Goal: Transaction & Acquisition: Book appointment/travel/reservation

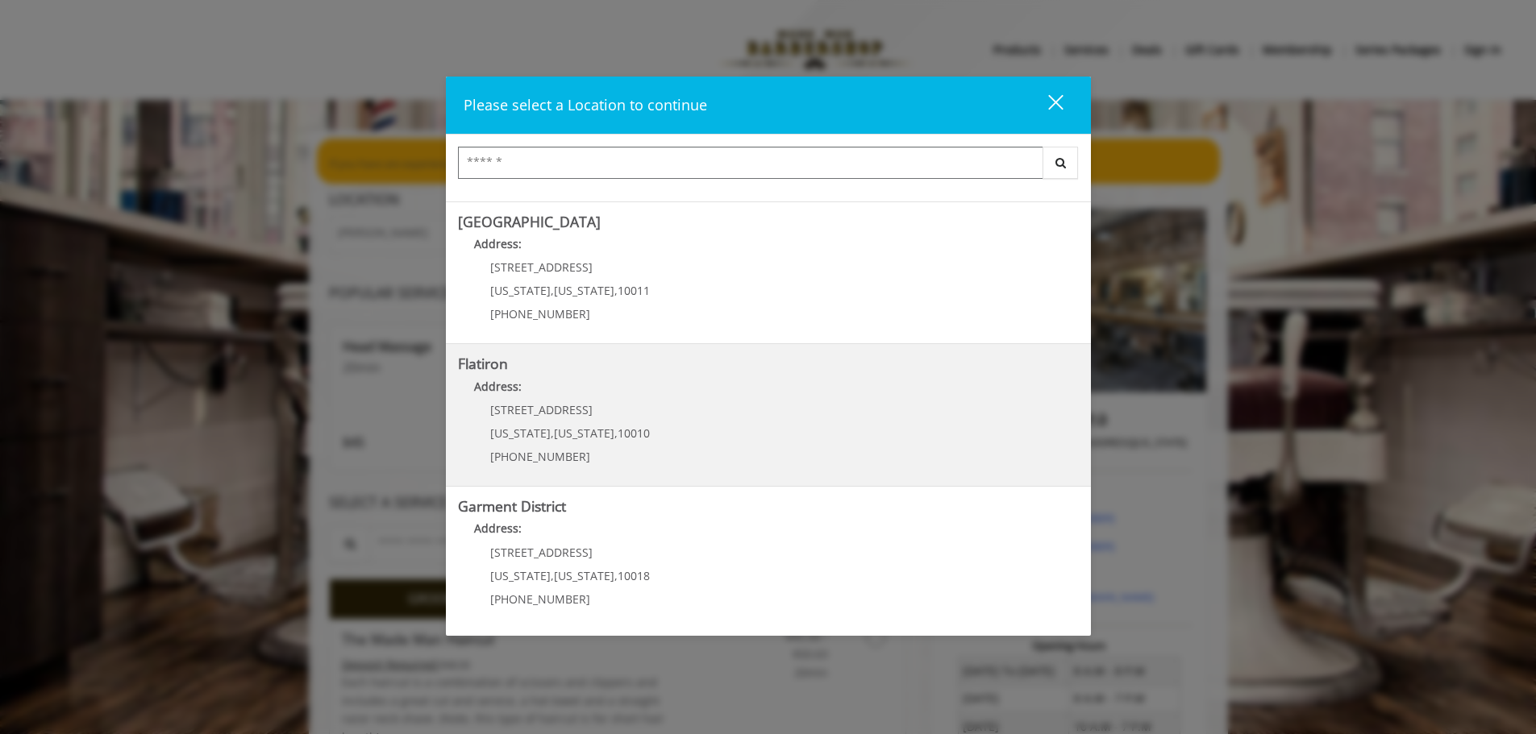
scroll to position [271, 0]
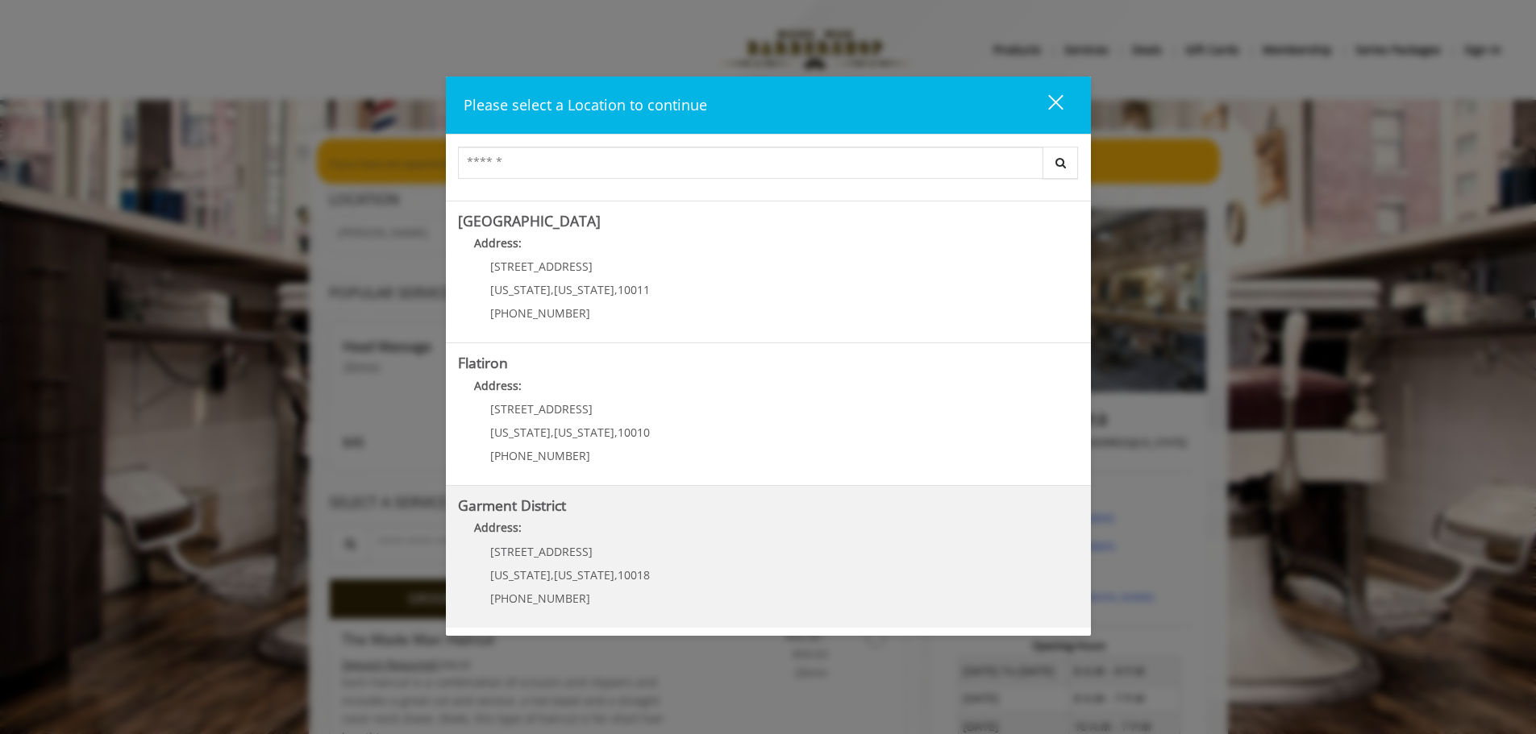
click at [819, 534] on District "Address:" at bounding box center [768, 532] width 621 height 26
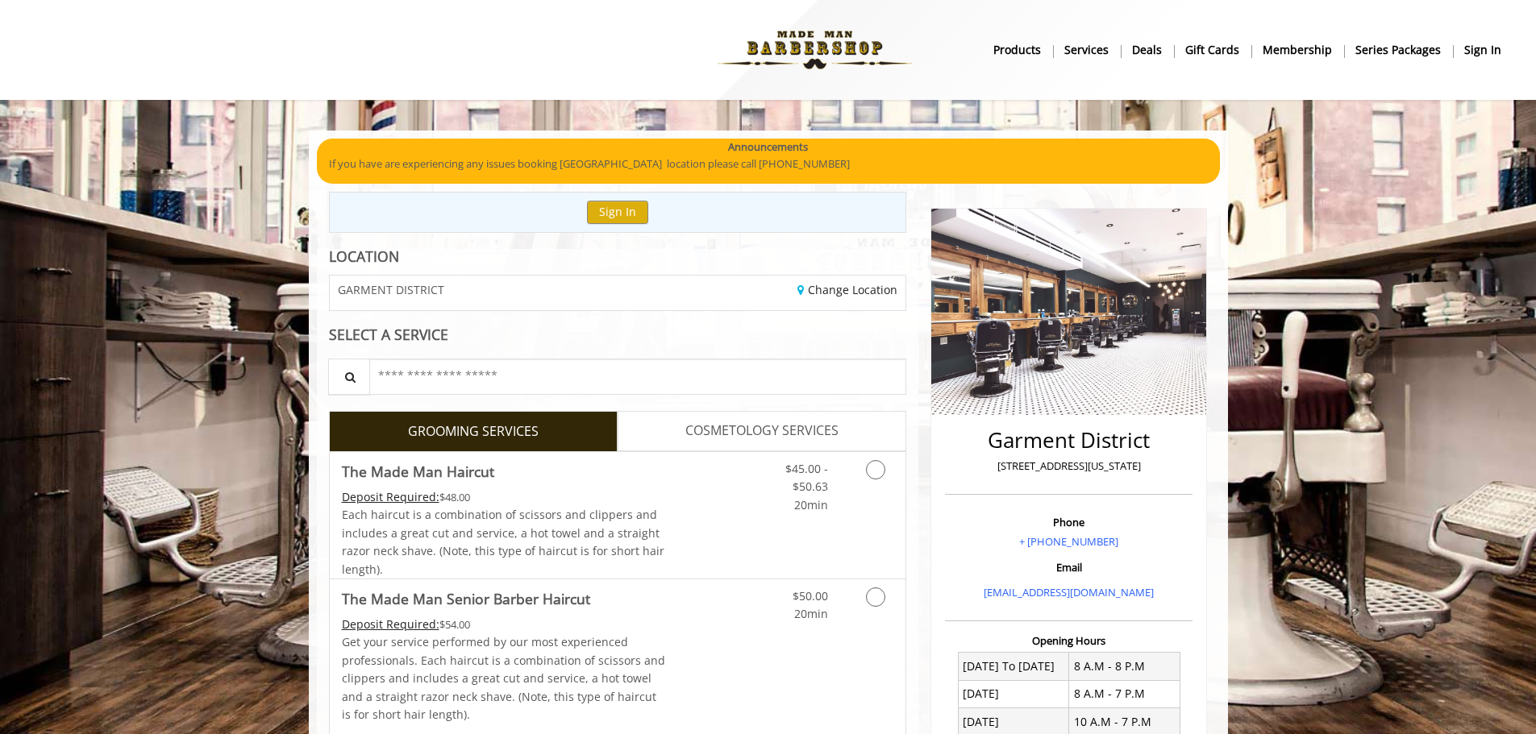
scroll to position [322, 0]
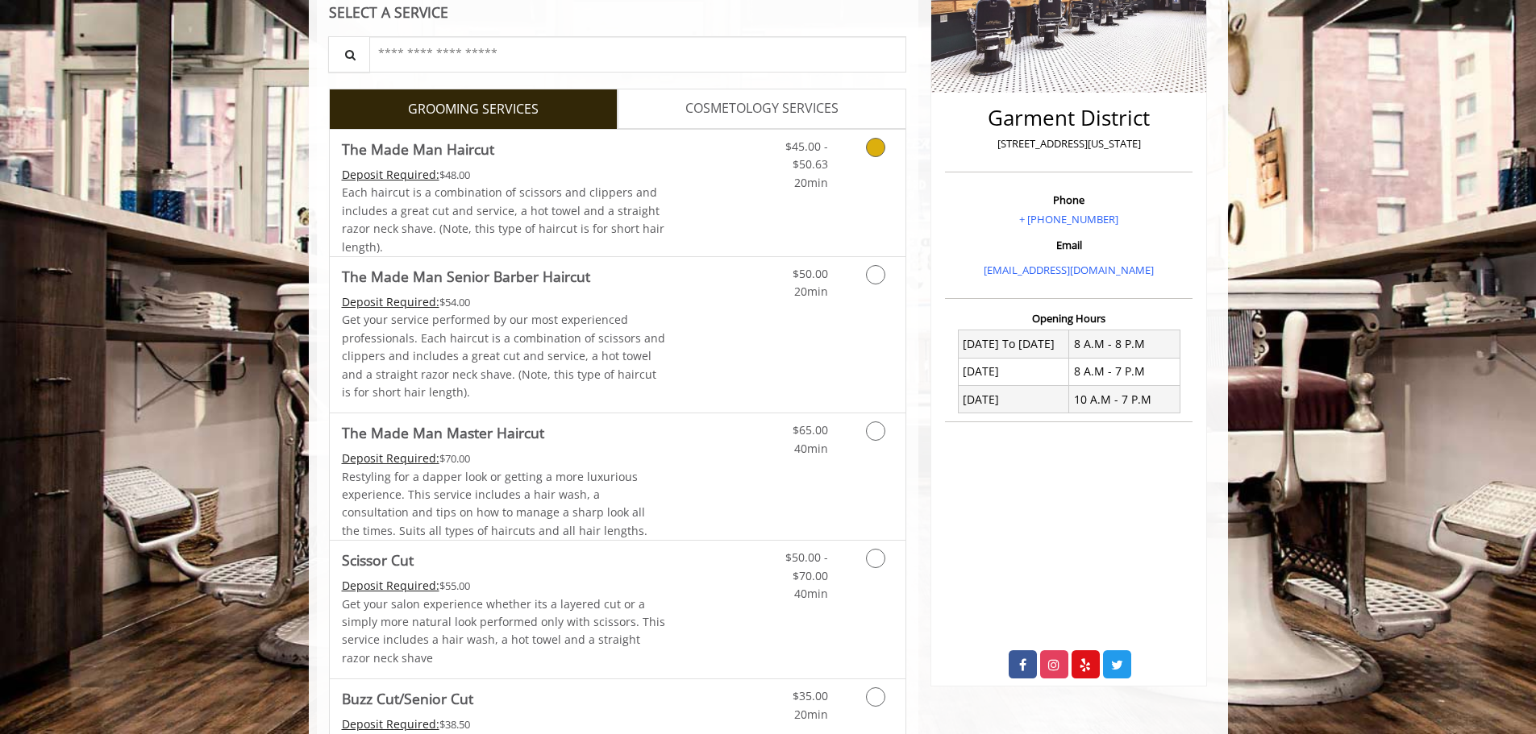
click at [878, 152] on icon "Grooming services" at bounding box center [875, 147] width 19 height 19
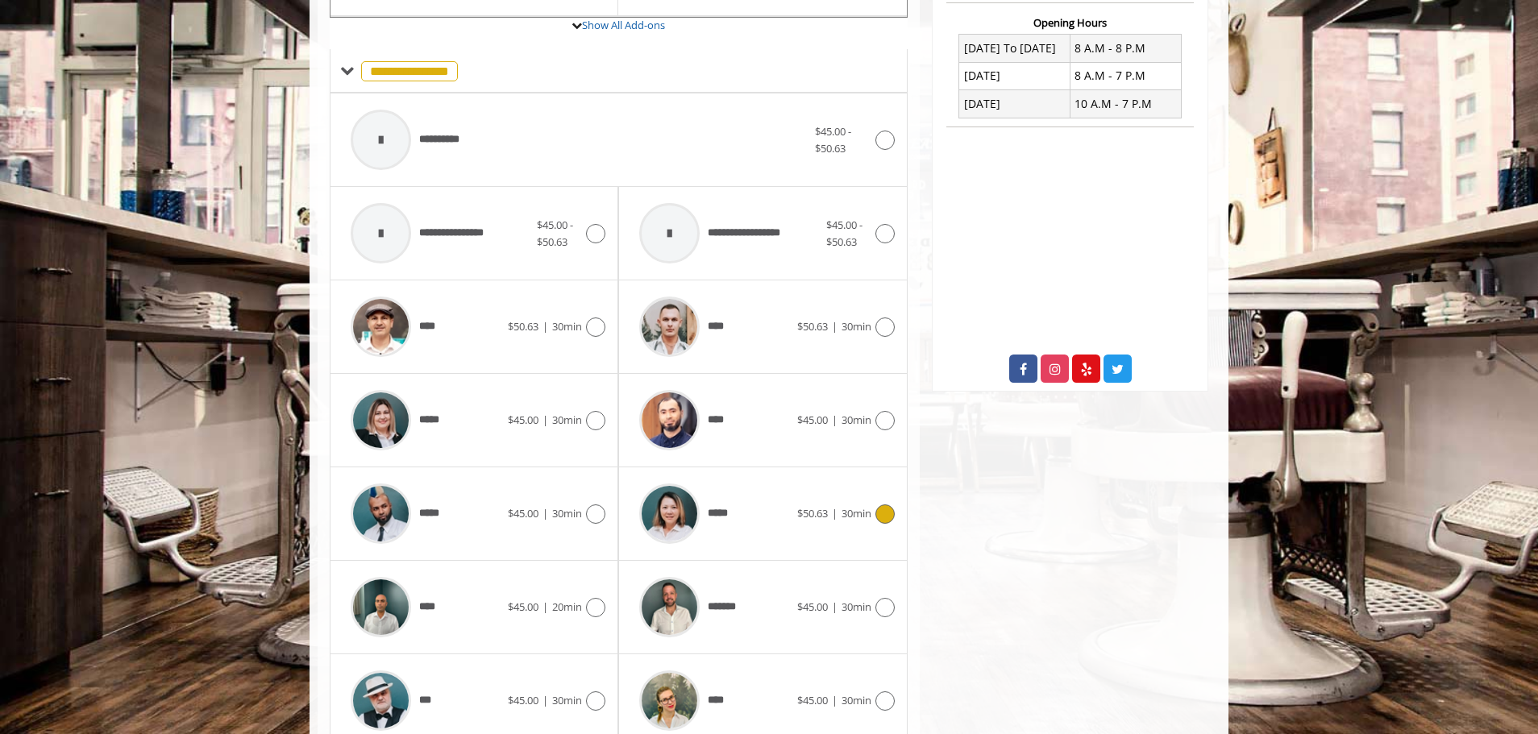
scroll to position [688, 0]
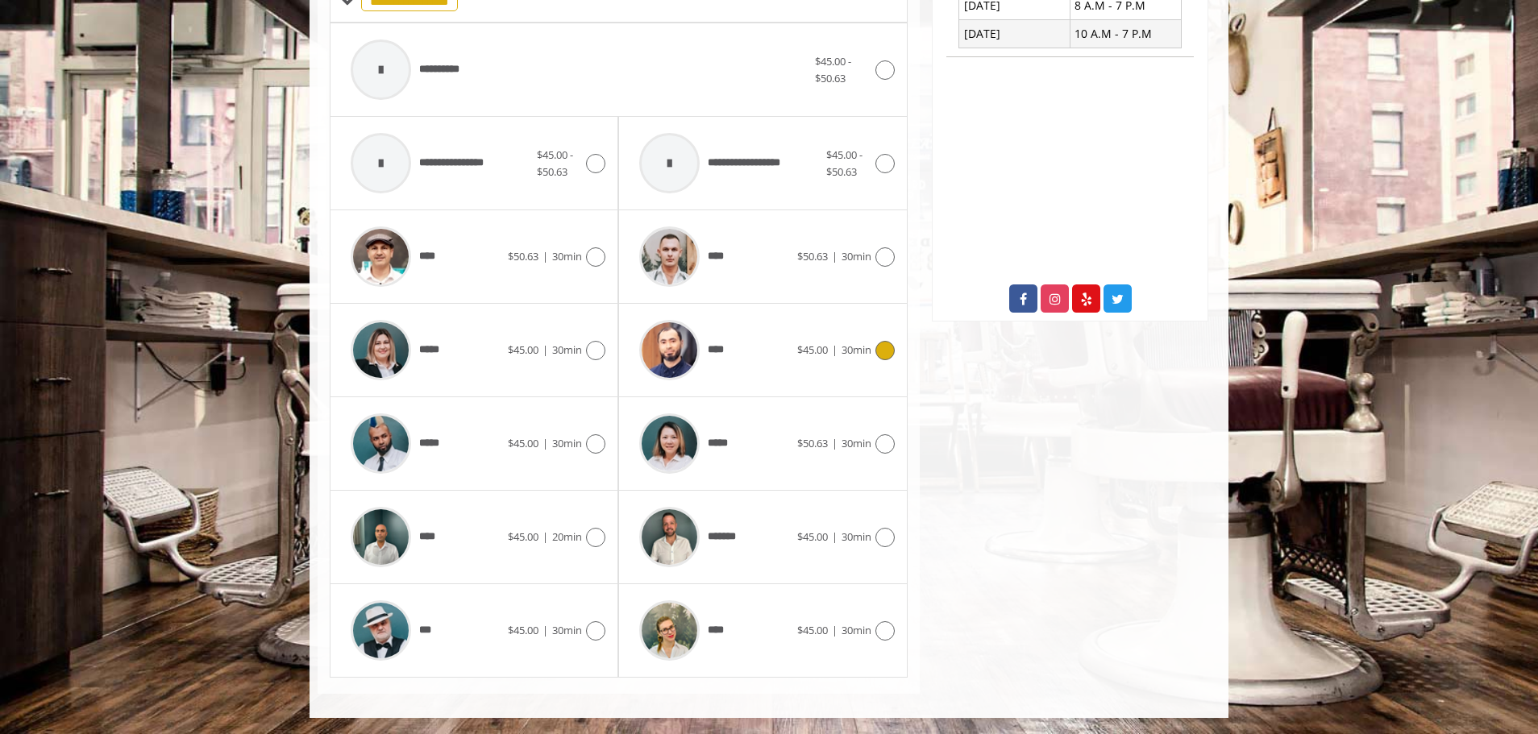
click at [889, 345] on icon at bounding box center [884, 350] width 19 height 19
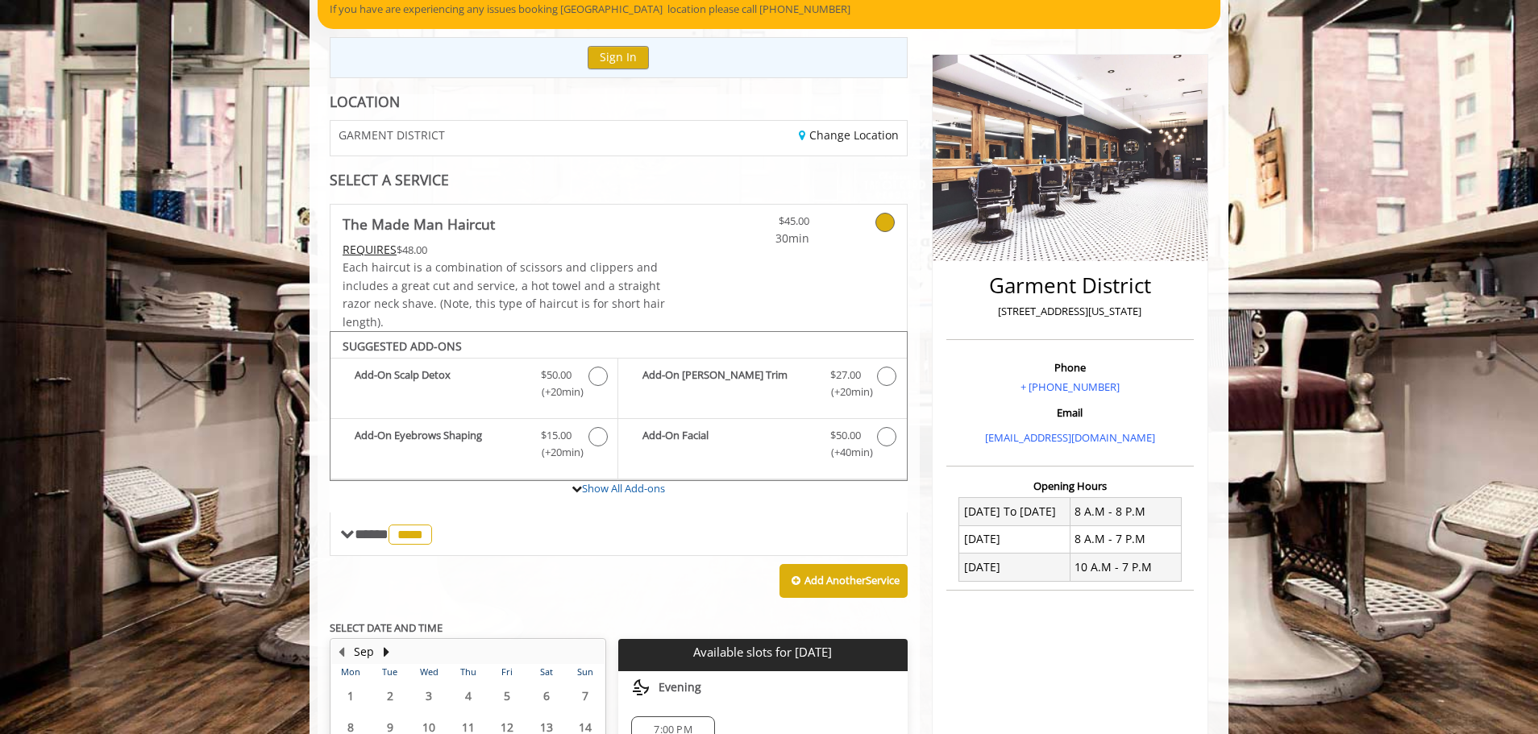
scroll to position [149, 0]
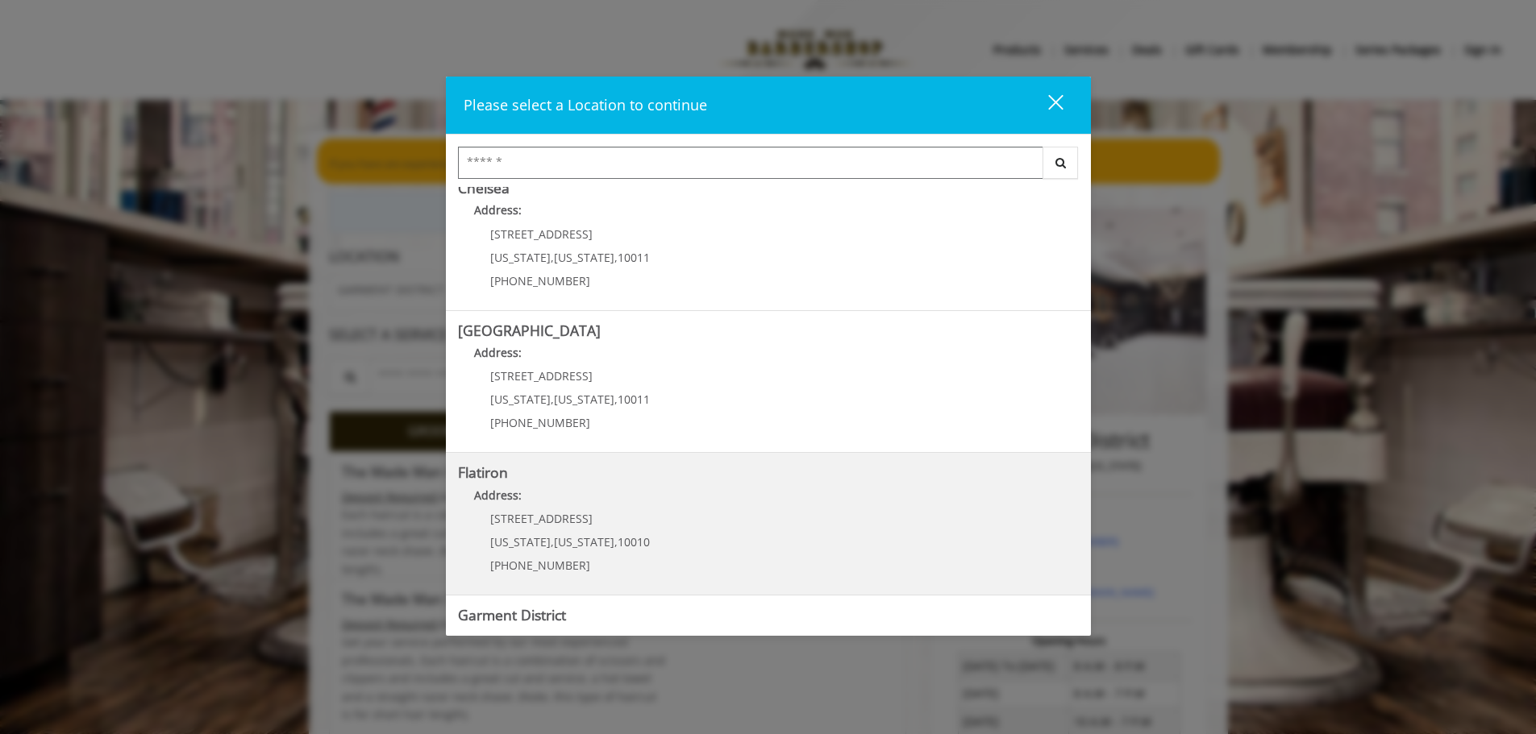
scroll to position [271, 0]
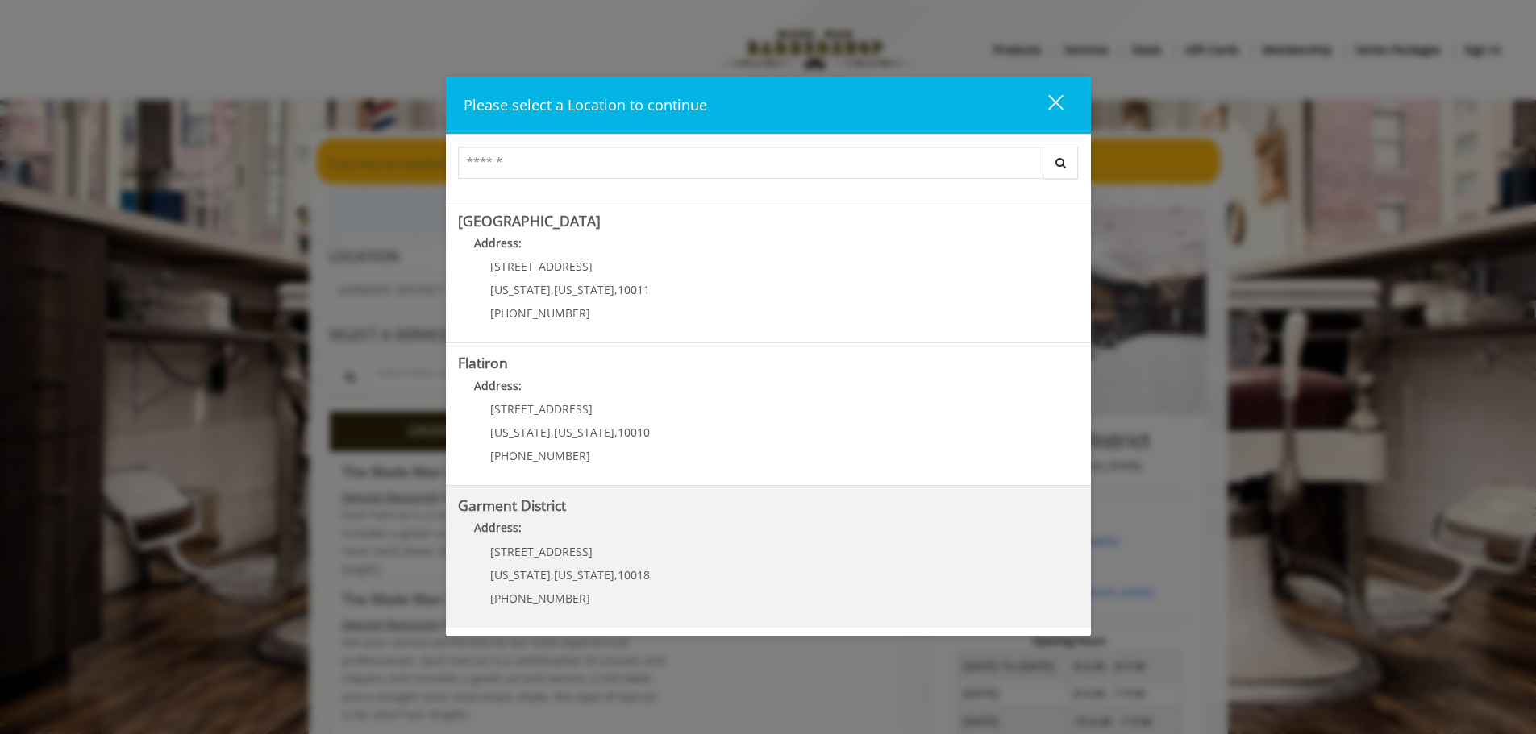
click at [692, 546] on District "Garment District Address: 1400 Broadway New York , New York , 10018 (212) 997-4…" at bounding box center [768, 557] width 621 height 118
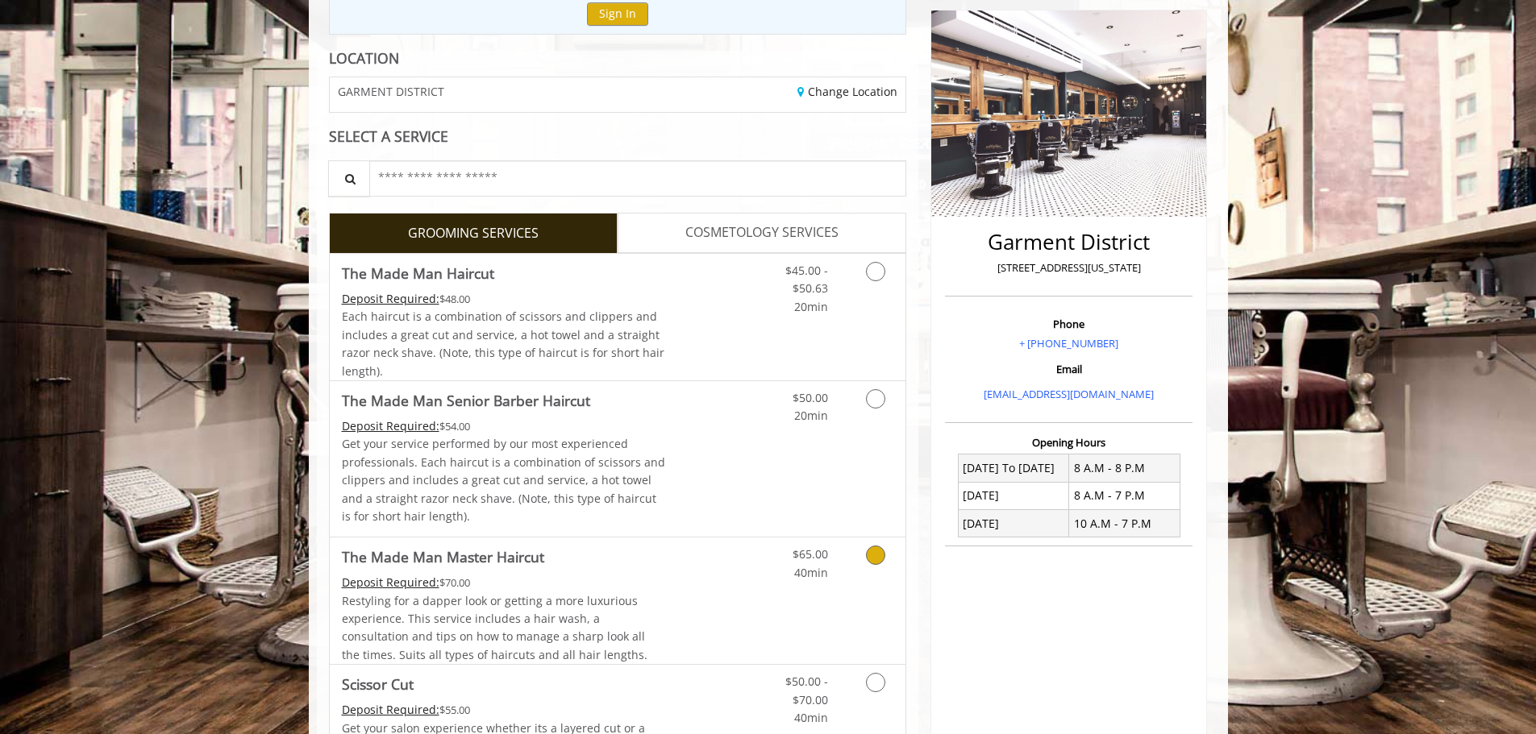
scroll to position [242, 0]
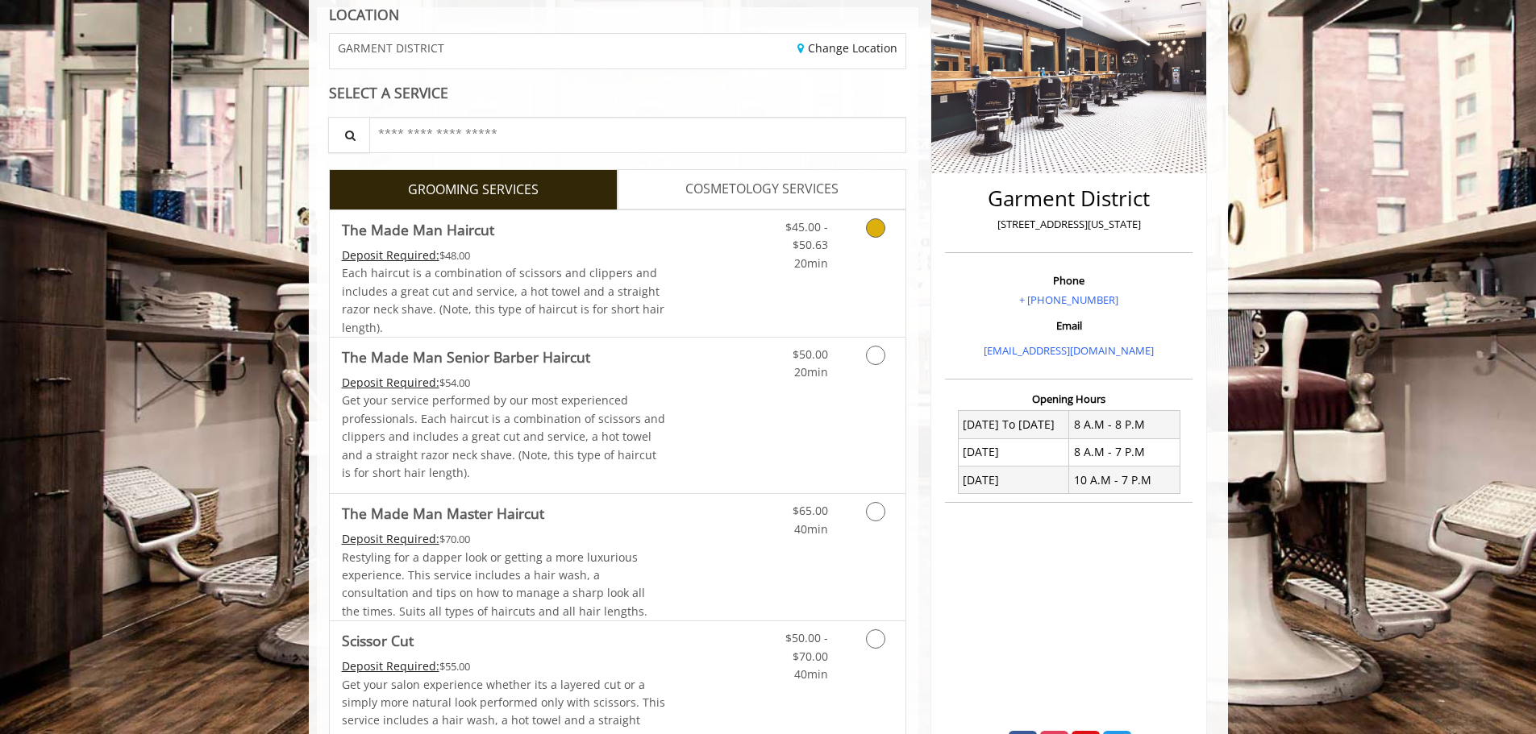
click at [874, 229] on icon "Grooming services" at bounding box center [875, 227] width 19 height 19
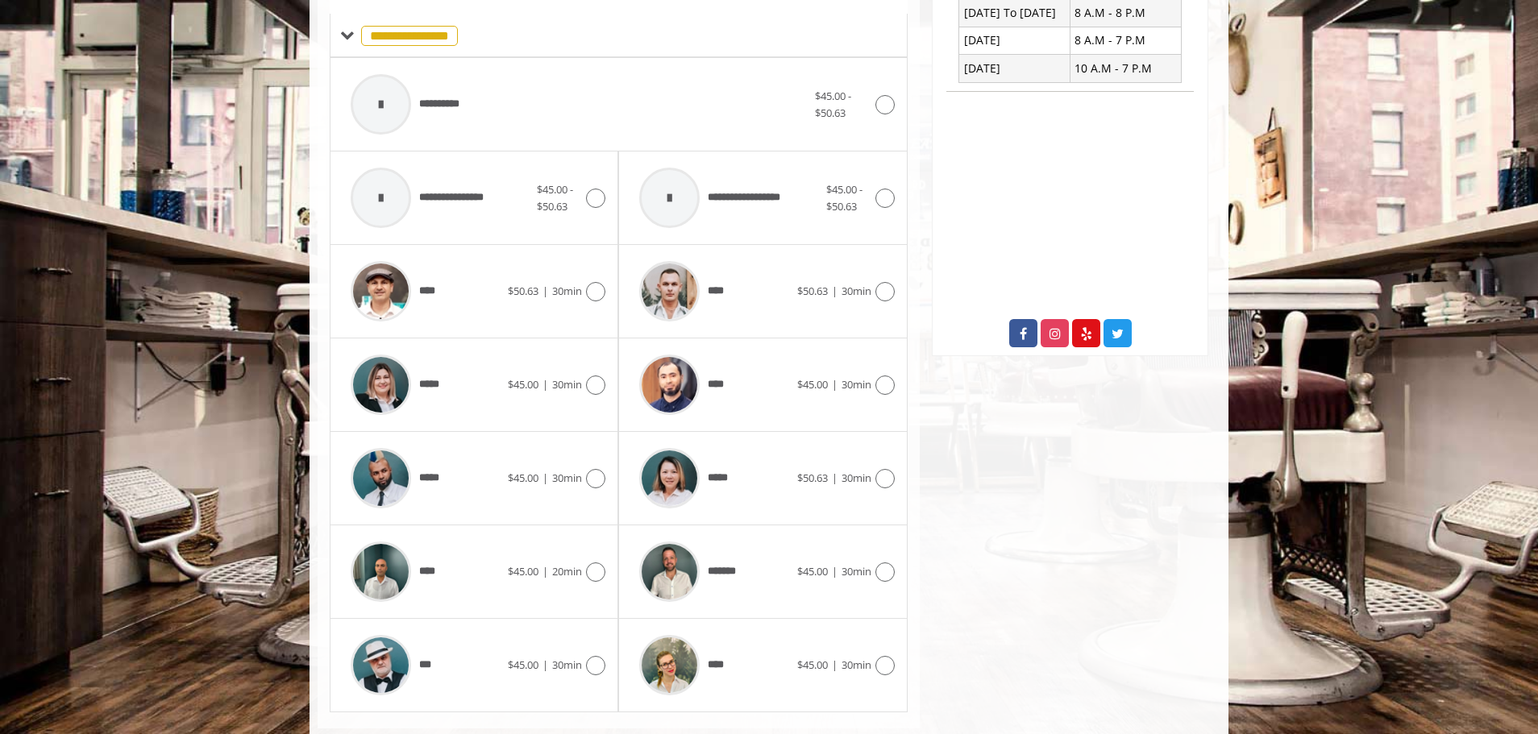
scroll to position [688, 0]
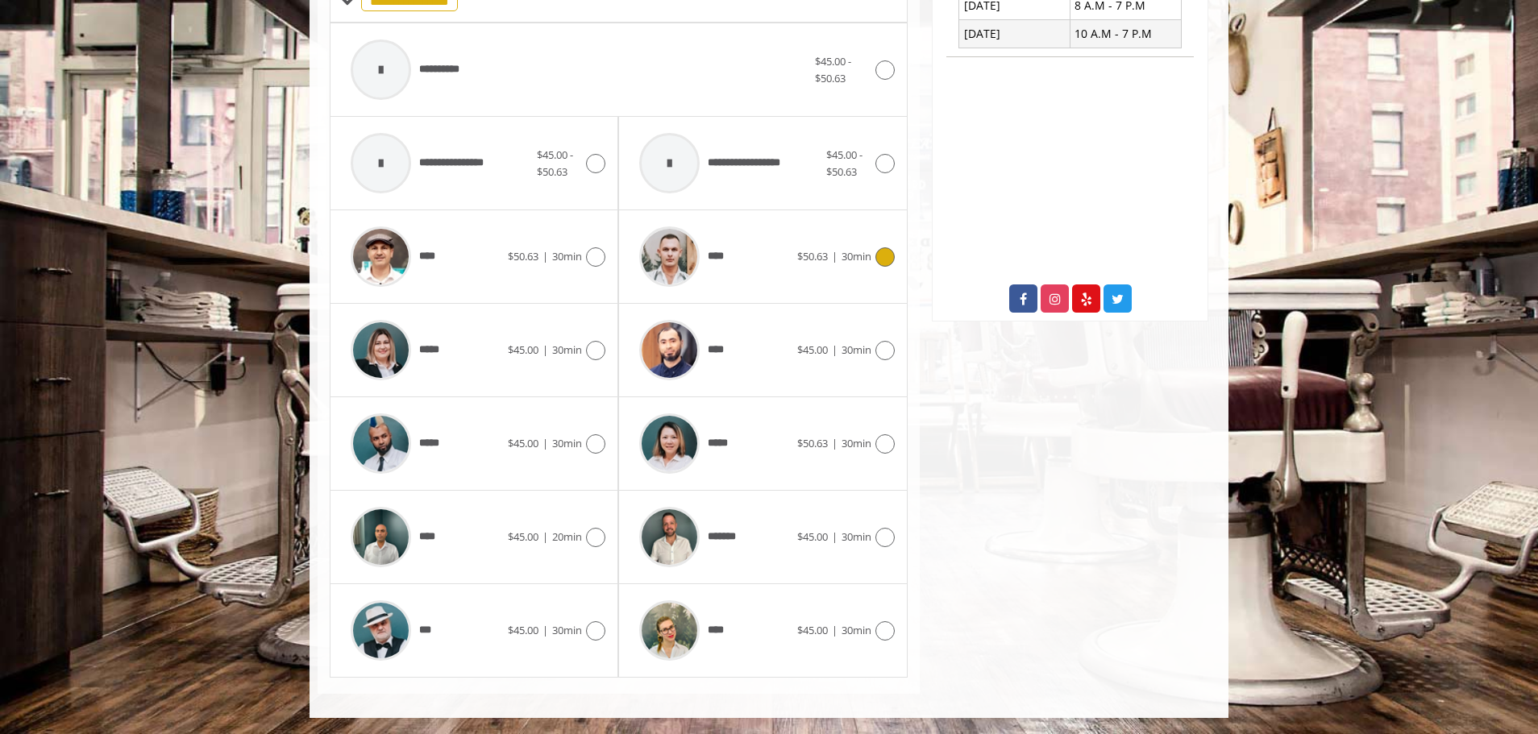
click at [892, 254] on icon at bounding box center [884, 256] width 19 height 19
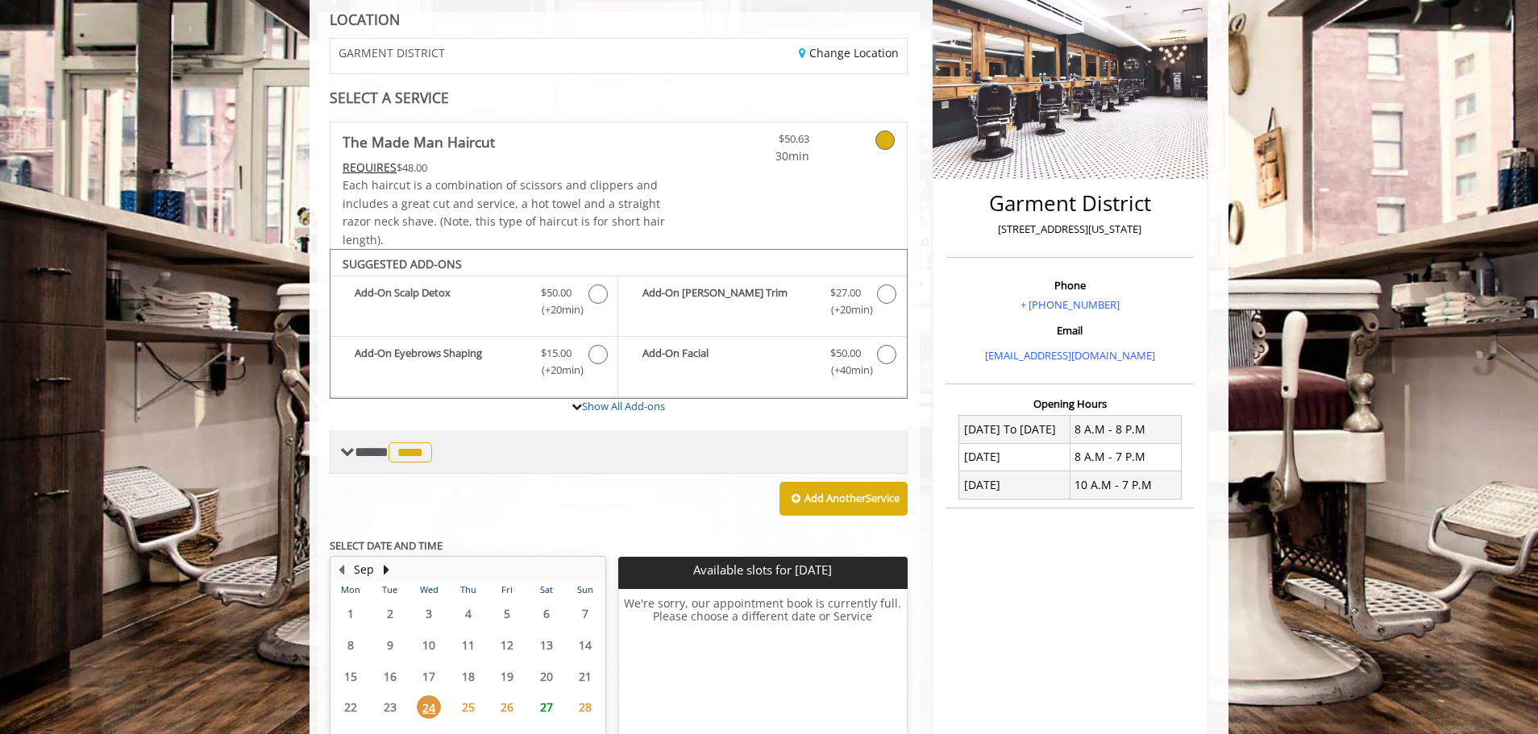
scroll to position [149, 0]
